Goal: Navigation & Orientation: Find specific page/section

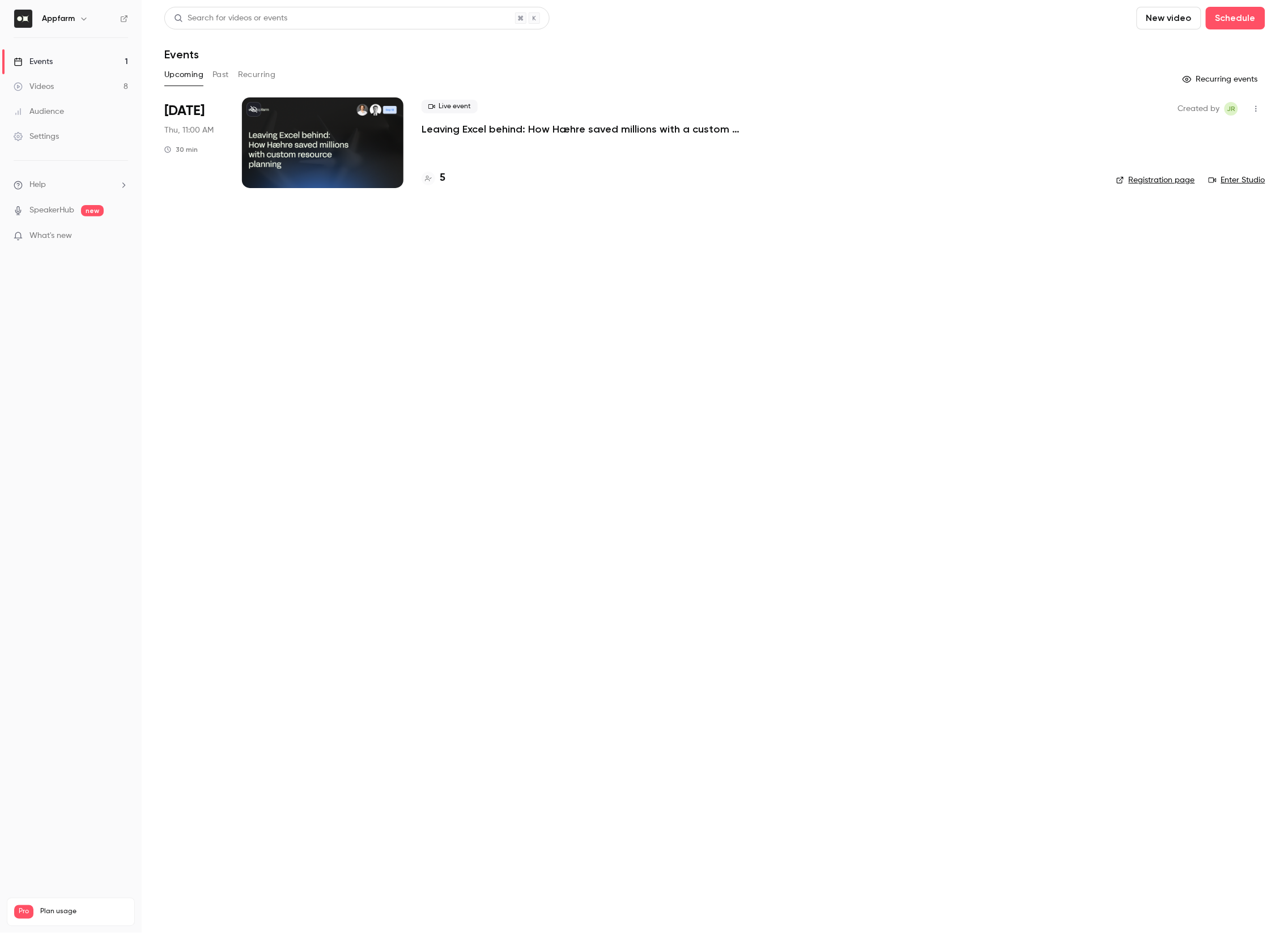
click at [72, 94] on link "Videos 8" at bounding box center [71, 86] width 141 height 25
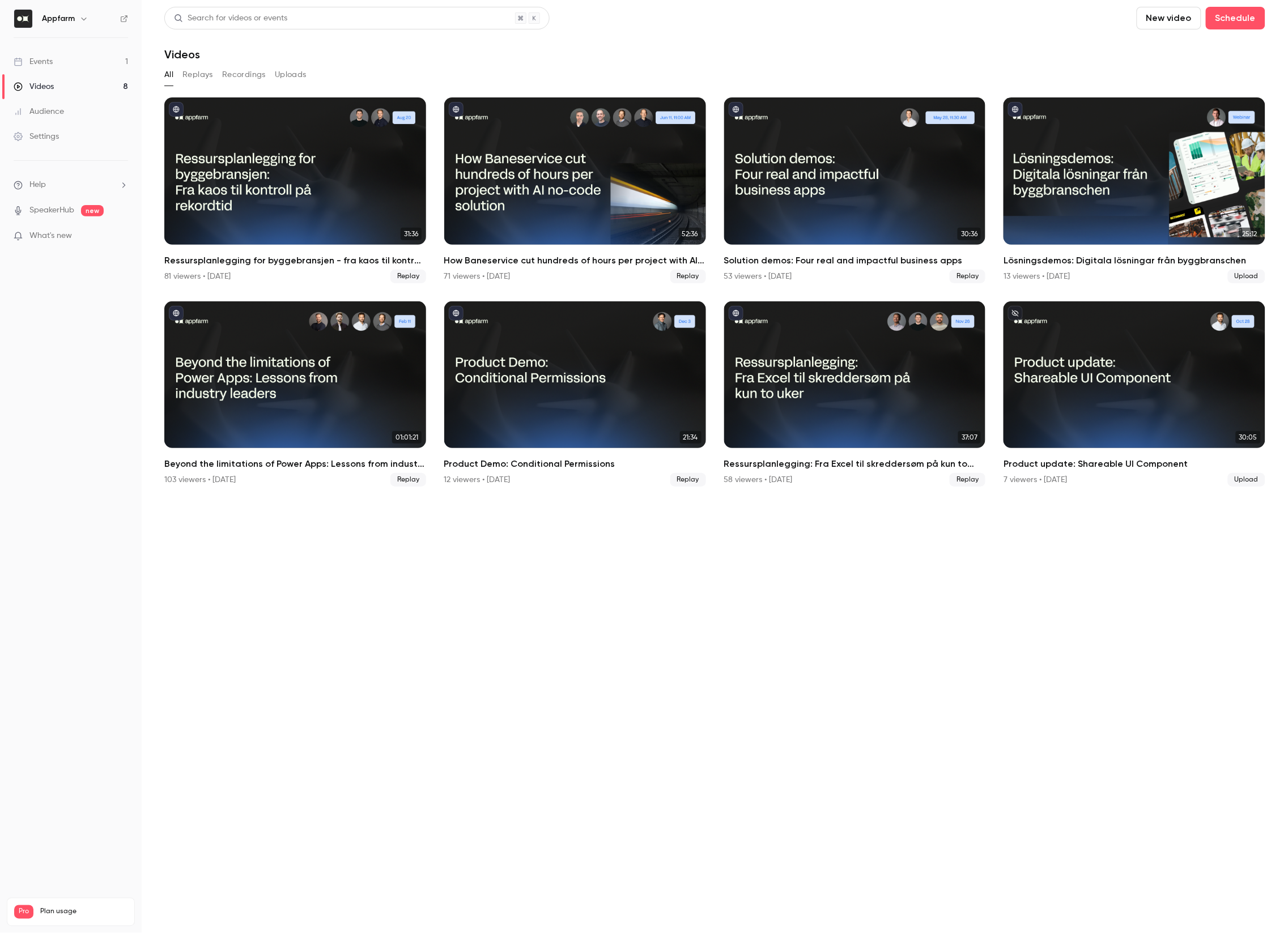
click at [56, 71] on link "Events 1" at bounding box center [71, 62] width 141 height 25
